Goal: Information Seeking & Learning: Learn about a topic

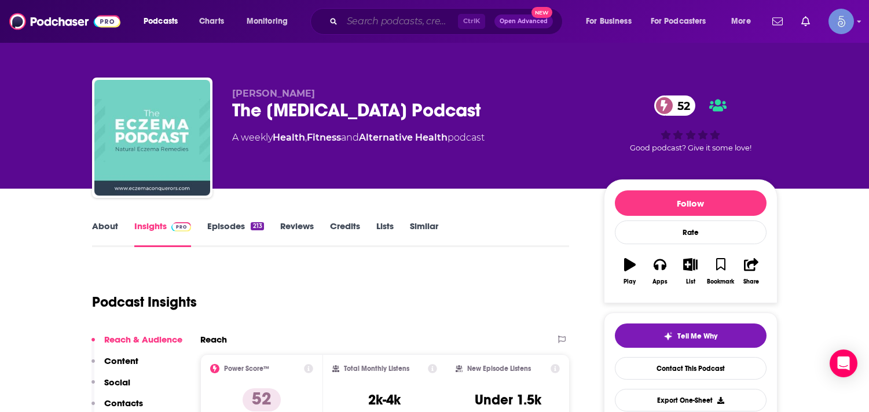
click at [350, 25] on input "Search podcasts, credits, & more..." at bounding box center [400, 21] width 116 height 19
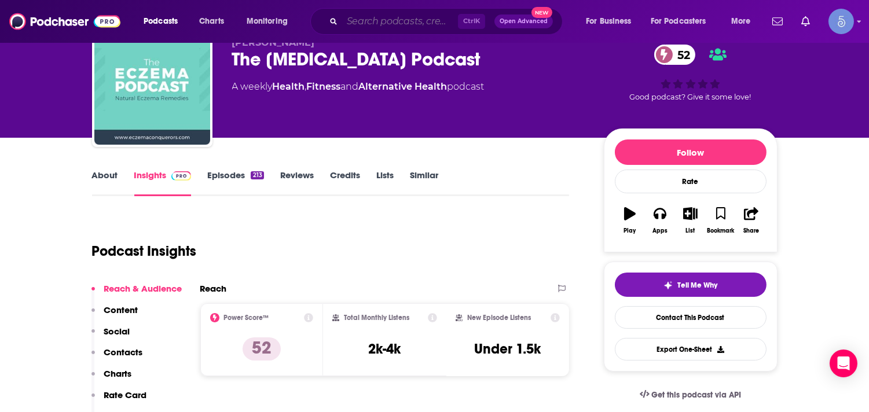
paste input "The Sales Podcast"
type input "The Sales Podcast"
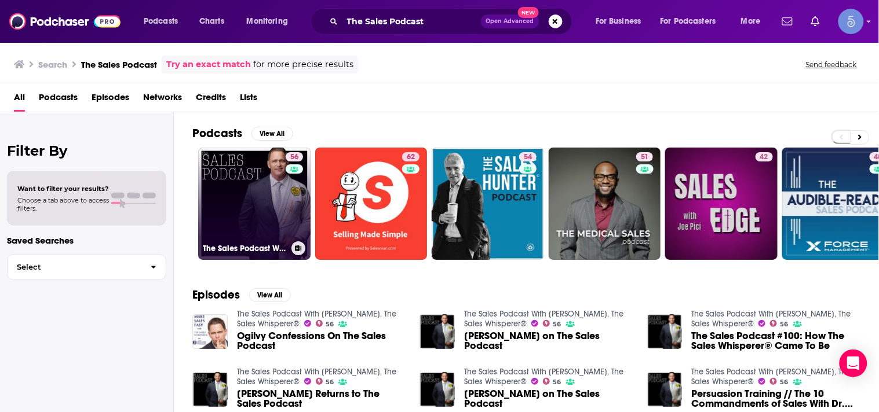
click at [278, 215] on link "56 The Sales Podcast With [PERSON_NAME], The Sales Whisperer®" at bounding box center [254, 204] width 112 height 112
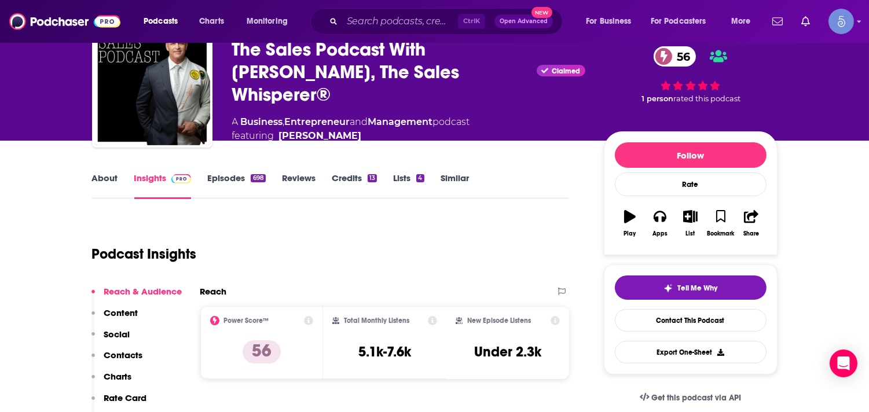
scroll to position [51, 0]
